Goal: Task Accomplishment & Management: Complete application form

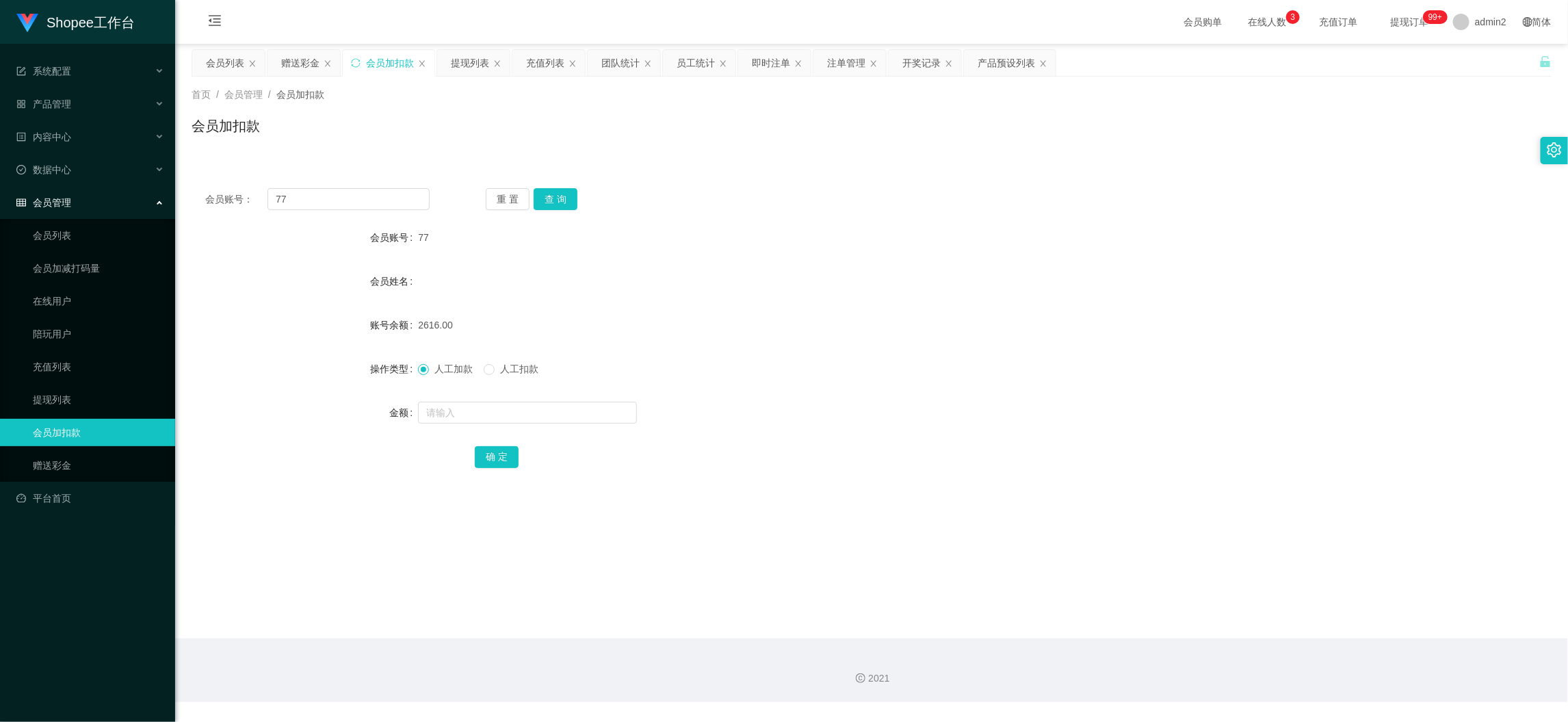
scroll to position [1, 0]
click at [380, 199] on input "77" at bounding box center [348, 199] width 162 height 22
paste input "08"
type input "08"
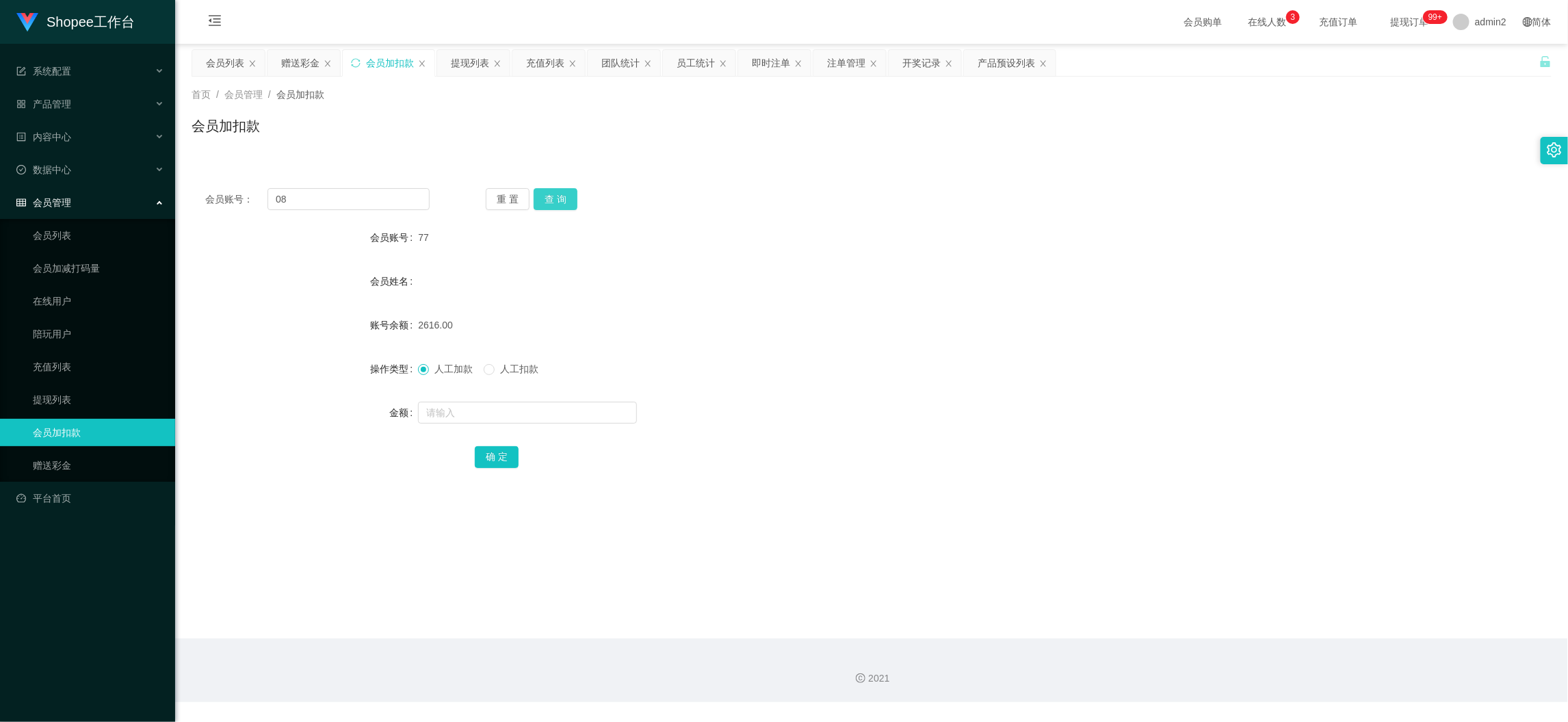
click at [545, 190] on button "查 询" at bounding box center [556, 199] width 44 height 22
click at [569, 423] on div at bounding box center [814, 412] width 793 height 27
click at [571, 418] on input "text" at bounding box center [527, 412] width 219 height 22
click at [571, 418] on input "6" at bounding box center [527, 412] width 219 height 22
type input "60"
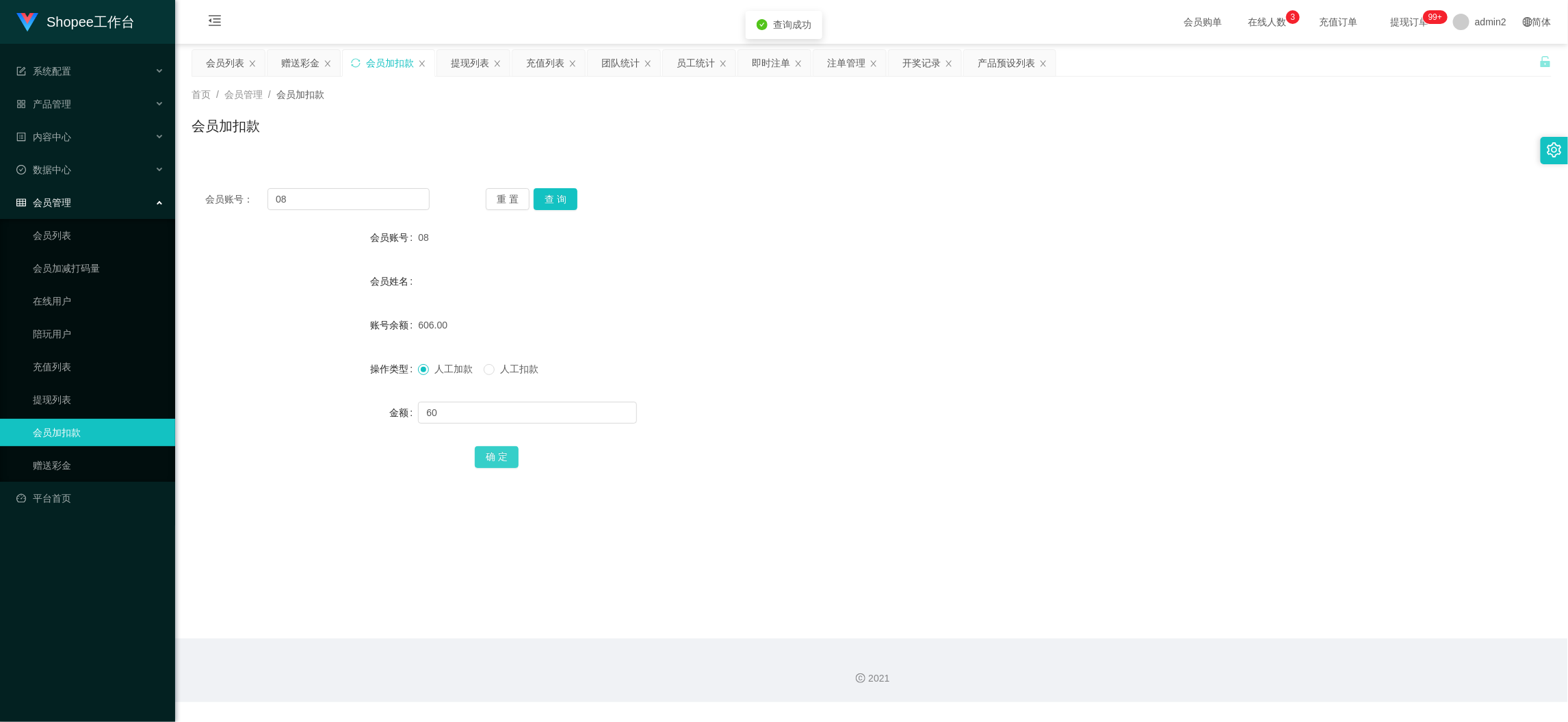
click at [491, 459] on button "确 定" at bounding box center [497, 457] width 44 height 22
click at [376, 195] on input "08" at bounding box center [348, 199] width 162 height 22
drag, startPoint x: 376, startPoint y: 195, endPoint x: 383, endPoint y: 196, distance: 7.1
click at [383, 196] on input "08" at bounding box center [348, 199] width 162 height 22
click at [569, 200] on button "查 询" at bounding box center [556, 199] width 44 height 22
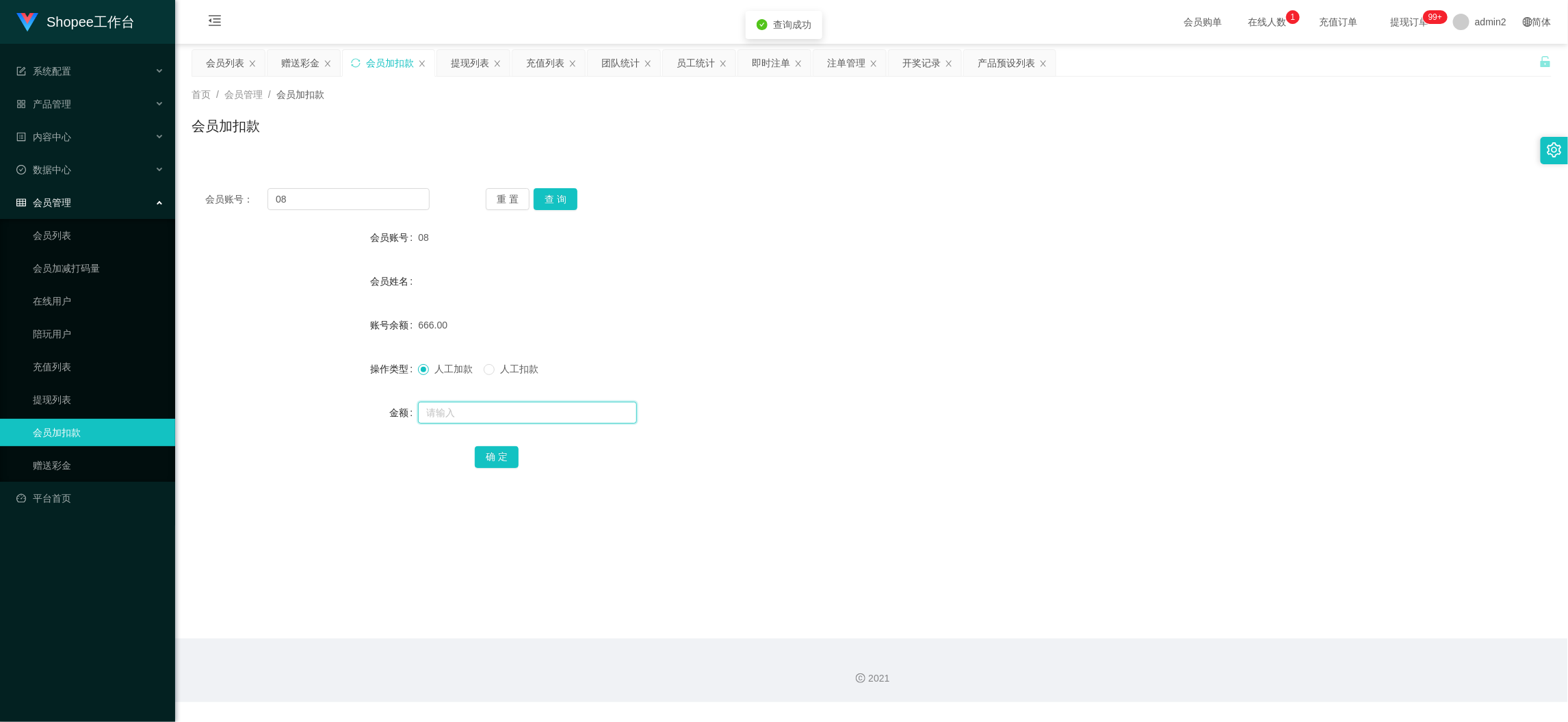
click at [595, 418] on input "text" at bounding box center [527, 412] width 219 height 22
type input "16"
drag, startPoint x: 503, startPoint y: 453, endPoint x: 634, endPoint y: 440, distance: 131.6
click at [503, 453] on button "确 定" at bounding box center [497, 457] width 44 height 22
